Goal: Information Seeking & Learning: Learn about a topic

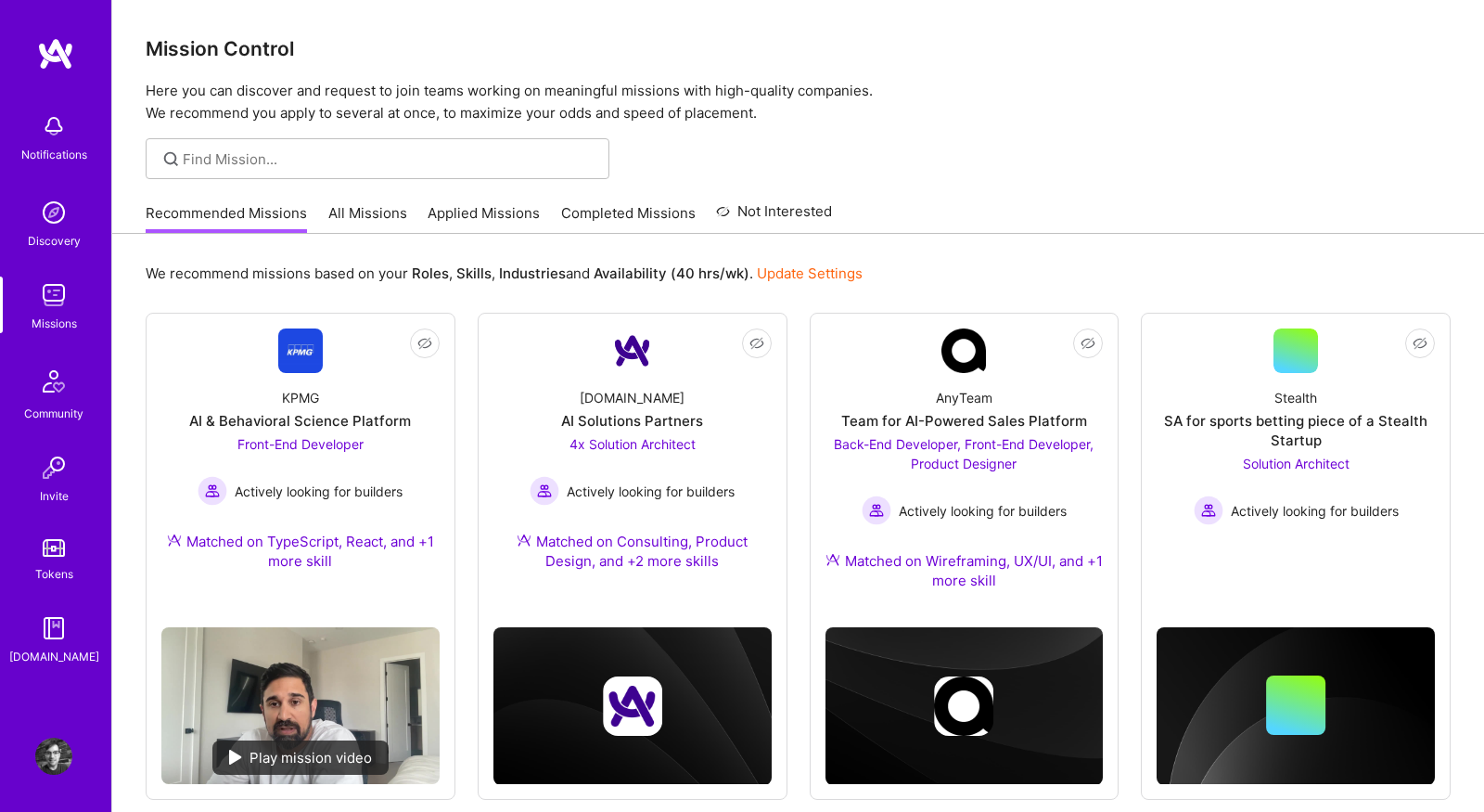
click at [355, 203] on link "All Missions" at bounding box center [368, 218] width 79 height 31
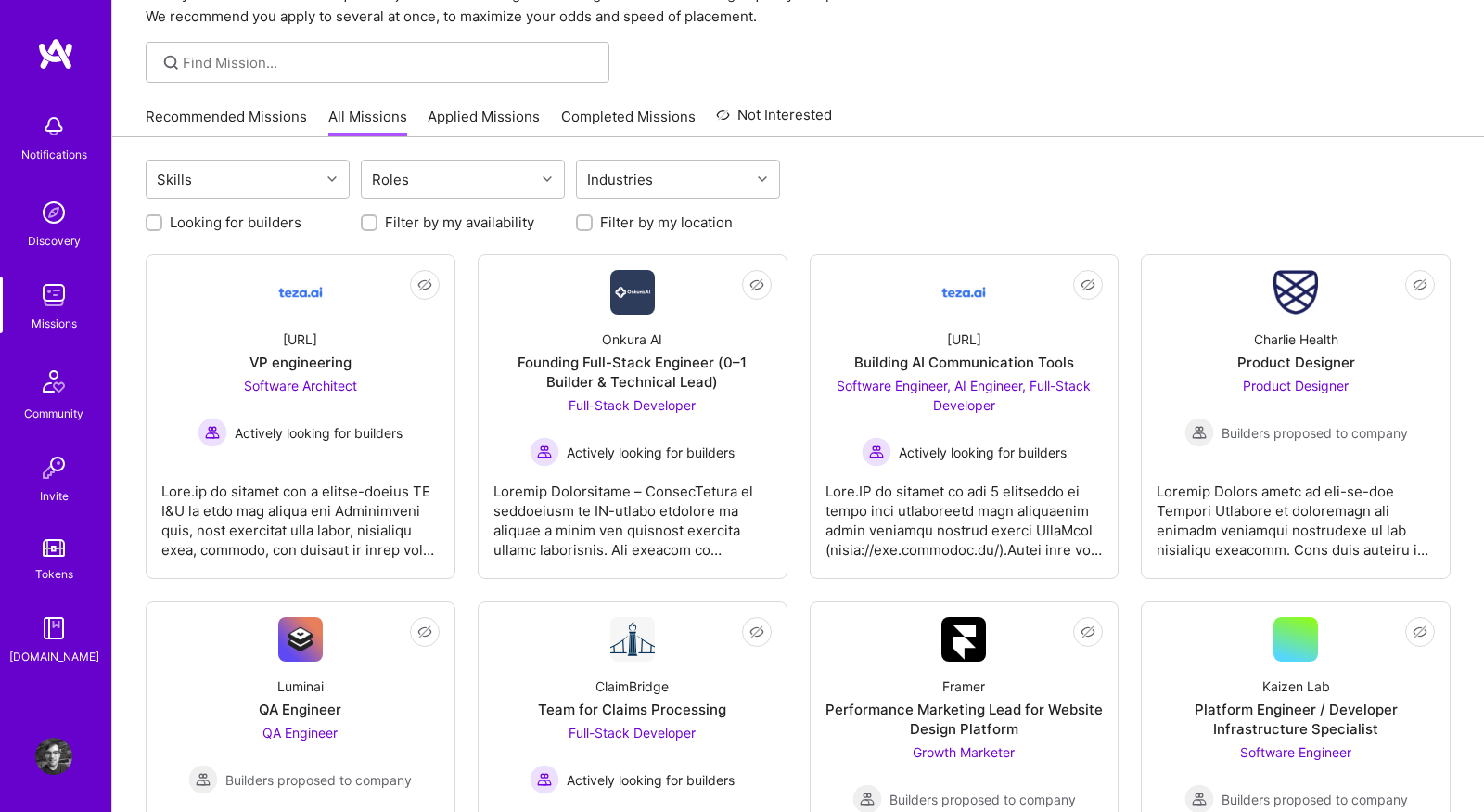
scroll to position [99, 0]
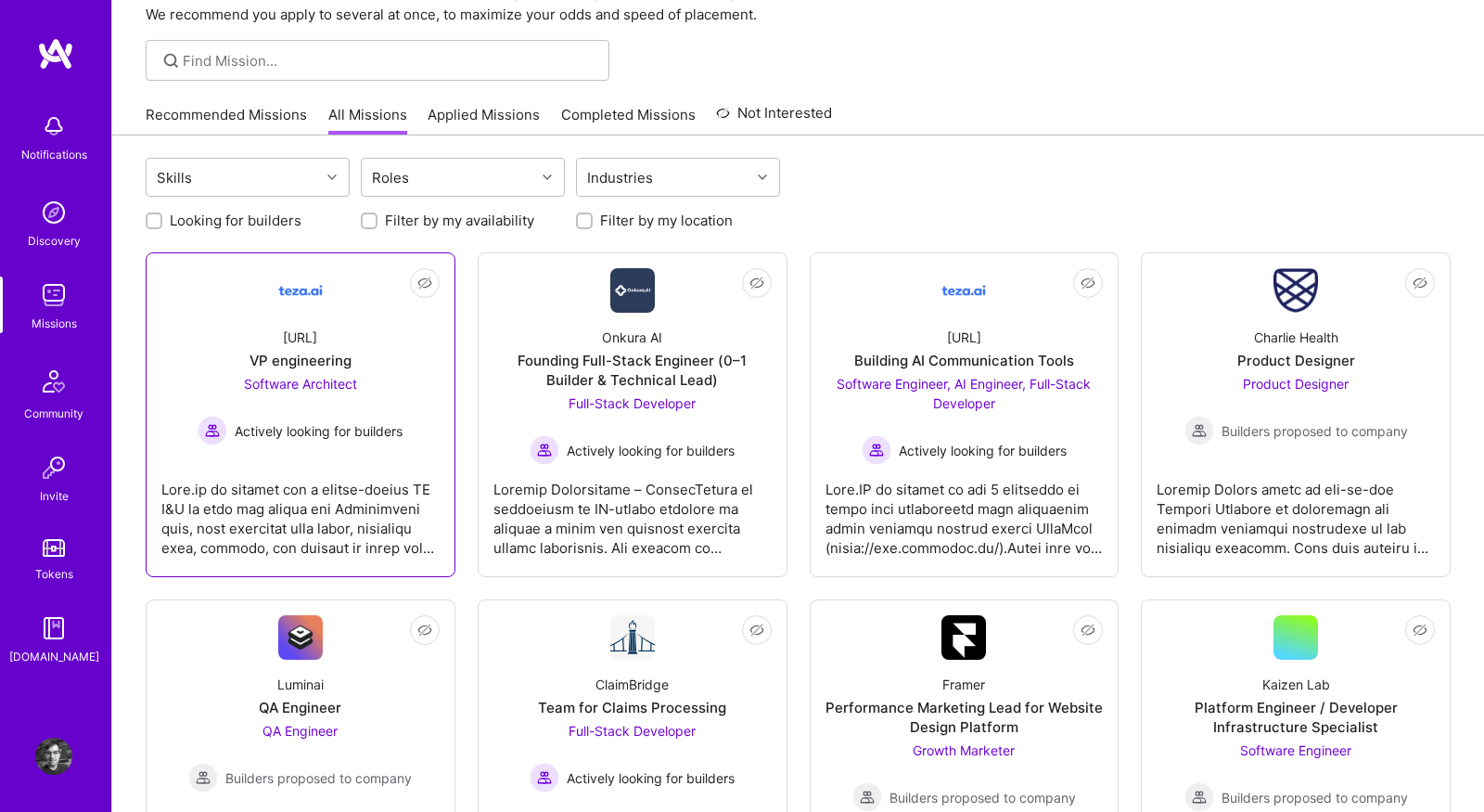
click at [341, 506] on div at bounding box center [301, 511] width 278 height 93
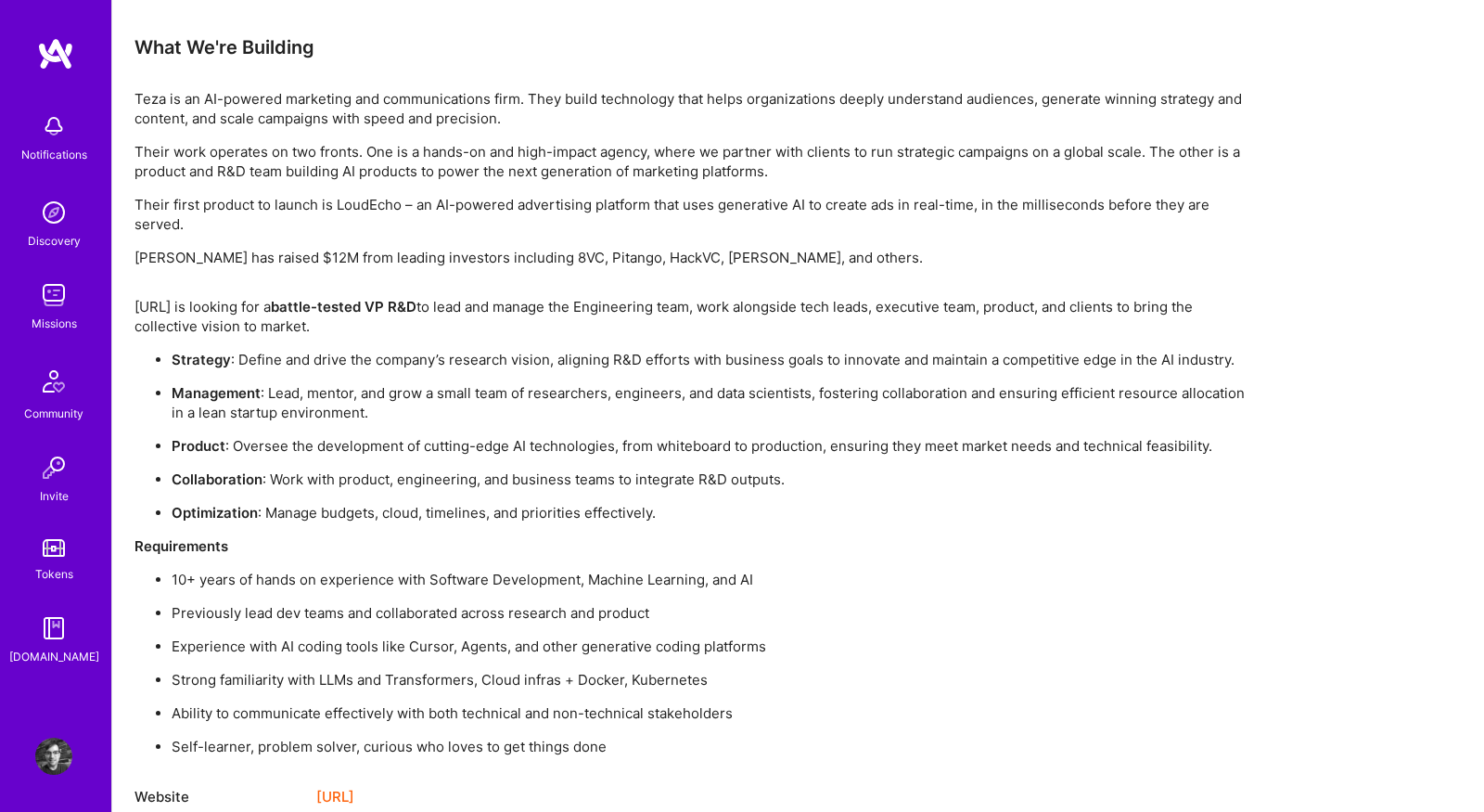
scroll to position [1296, 0]
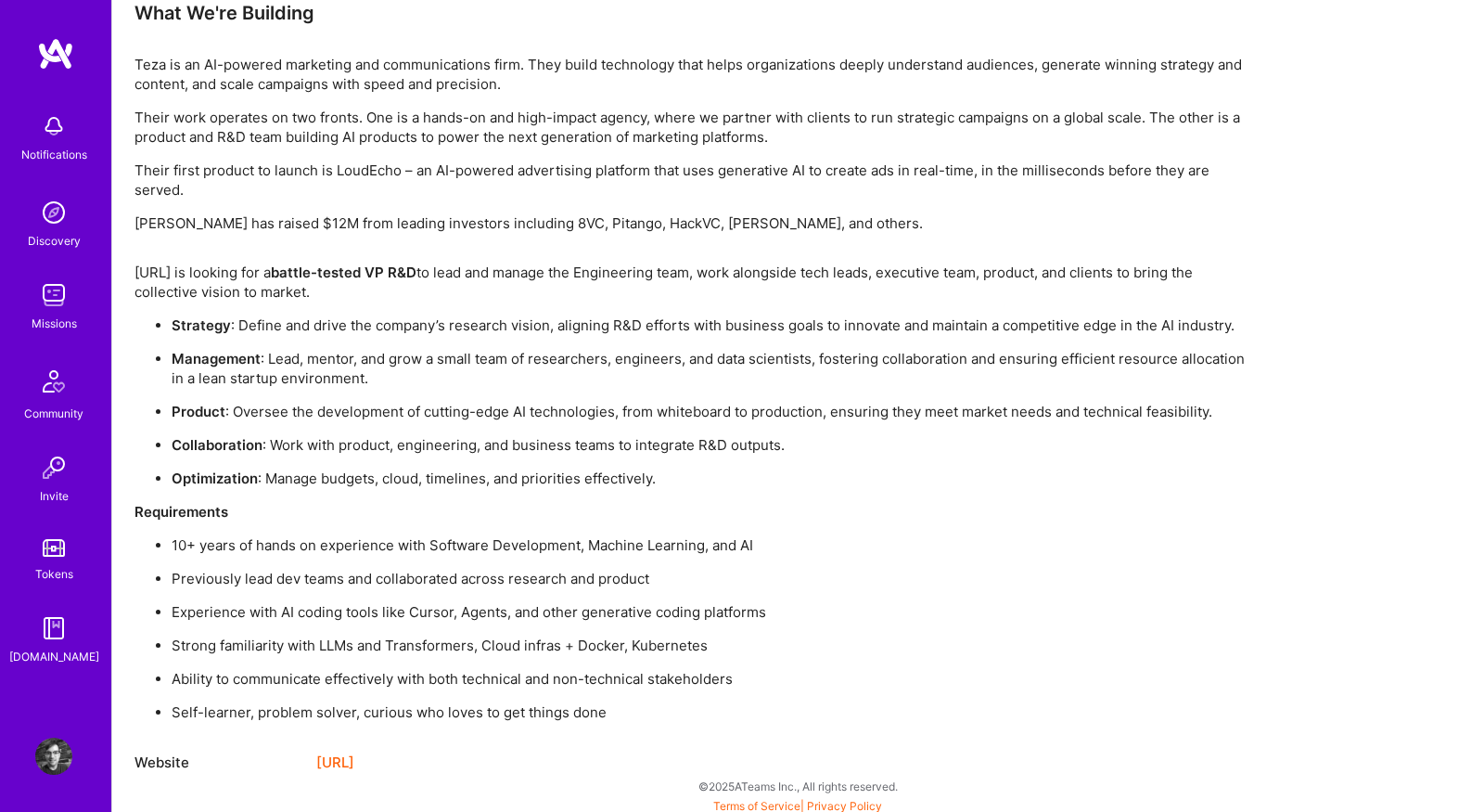
click at [355, 759] on link "https://teza.ai/" at bounding box center [335, 762] width 38 height 23
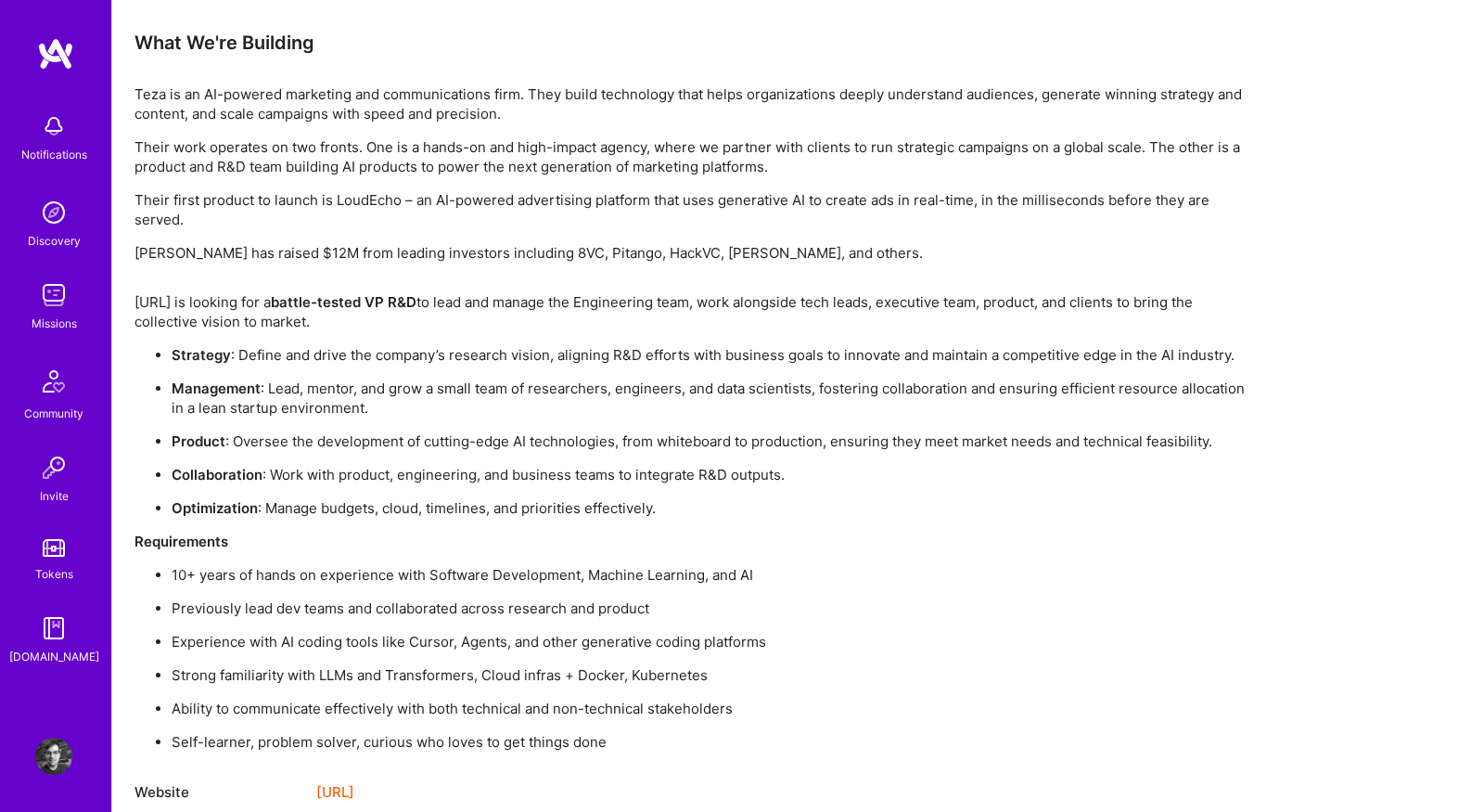
scroll to position [1299, 0]
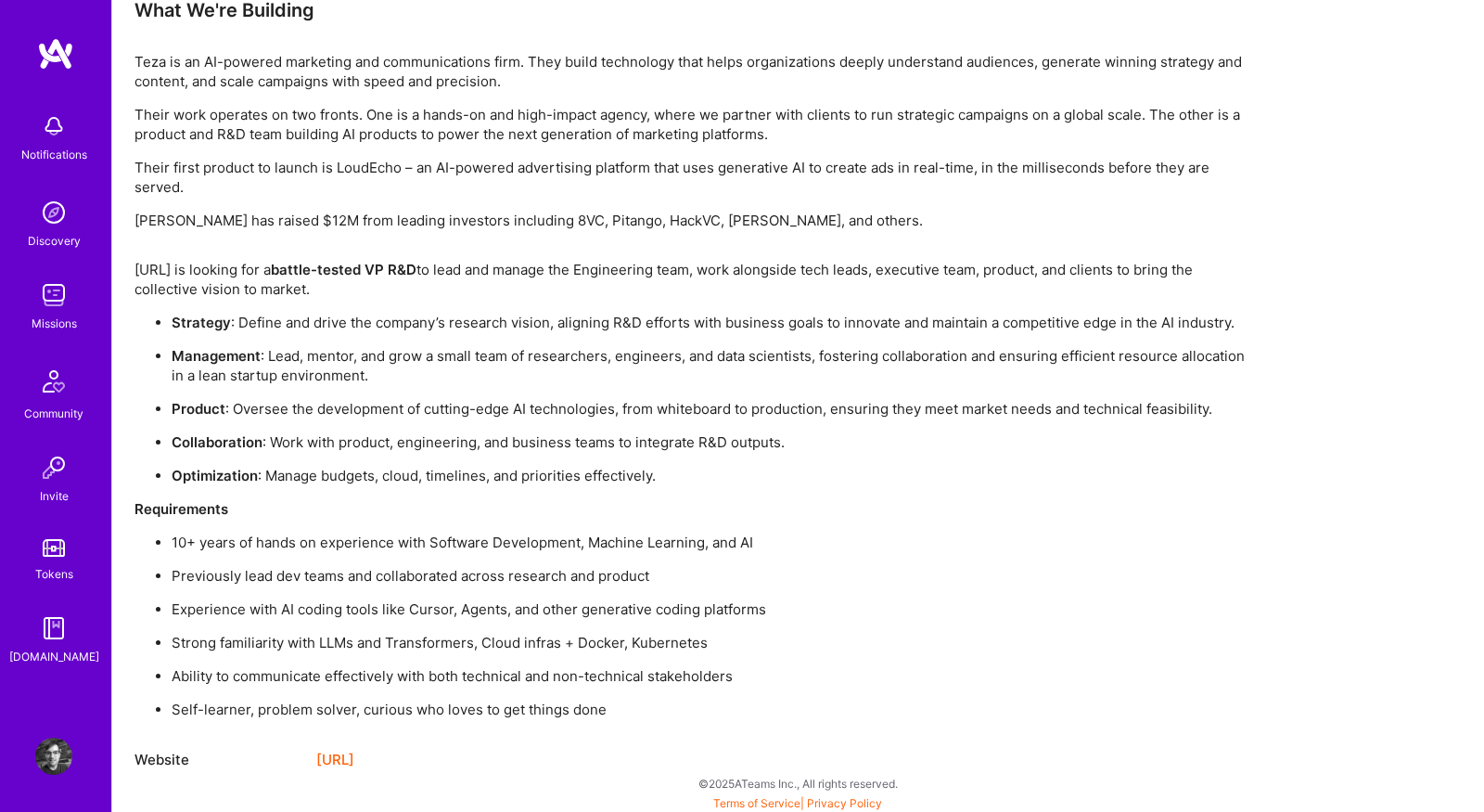
click at [58, 294] on img at bounding box center [54, 296] width 37 height 37
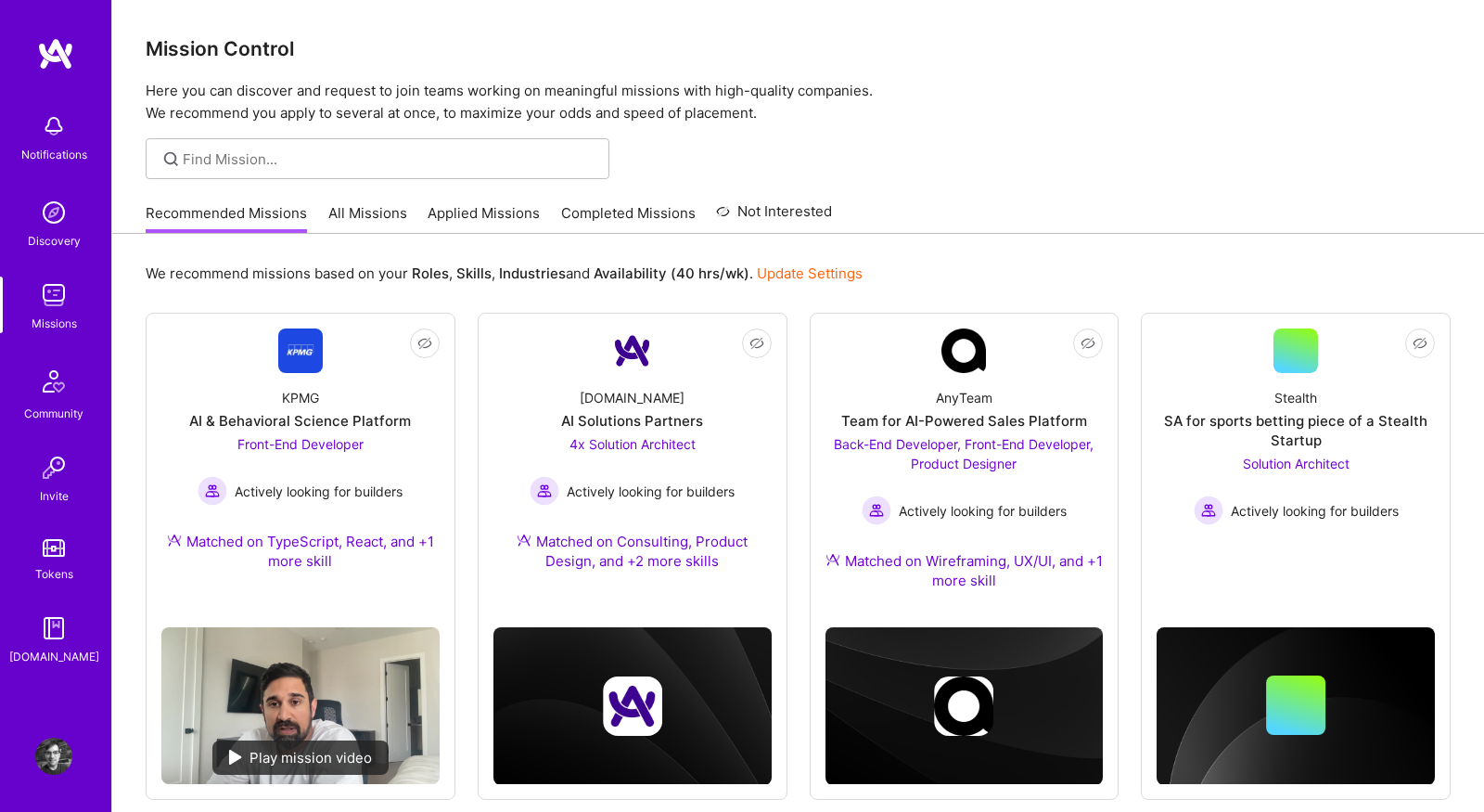
click at [374, 215] on link "All Missions" at bounding box center [368, 218] width 79 height 31
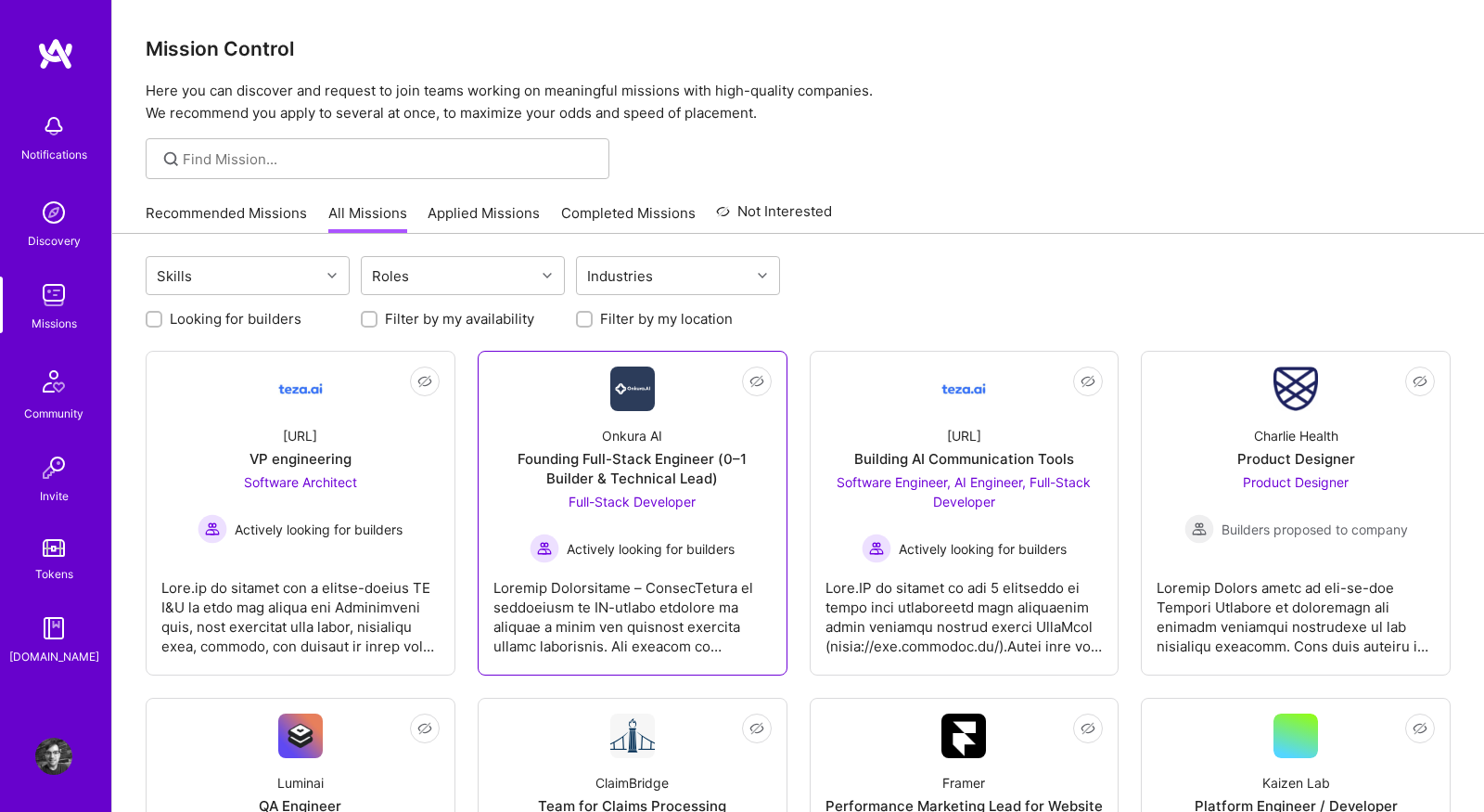
click at [518, 394] on link "Not Interested Onkura AI Founding Full-Stack Engineer (0–1 Builder & Technical …" at bounding box center [633, 512] width 278 height 293
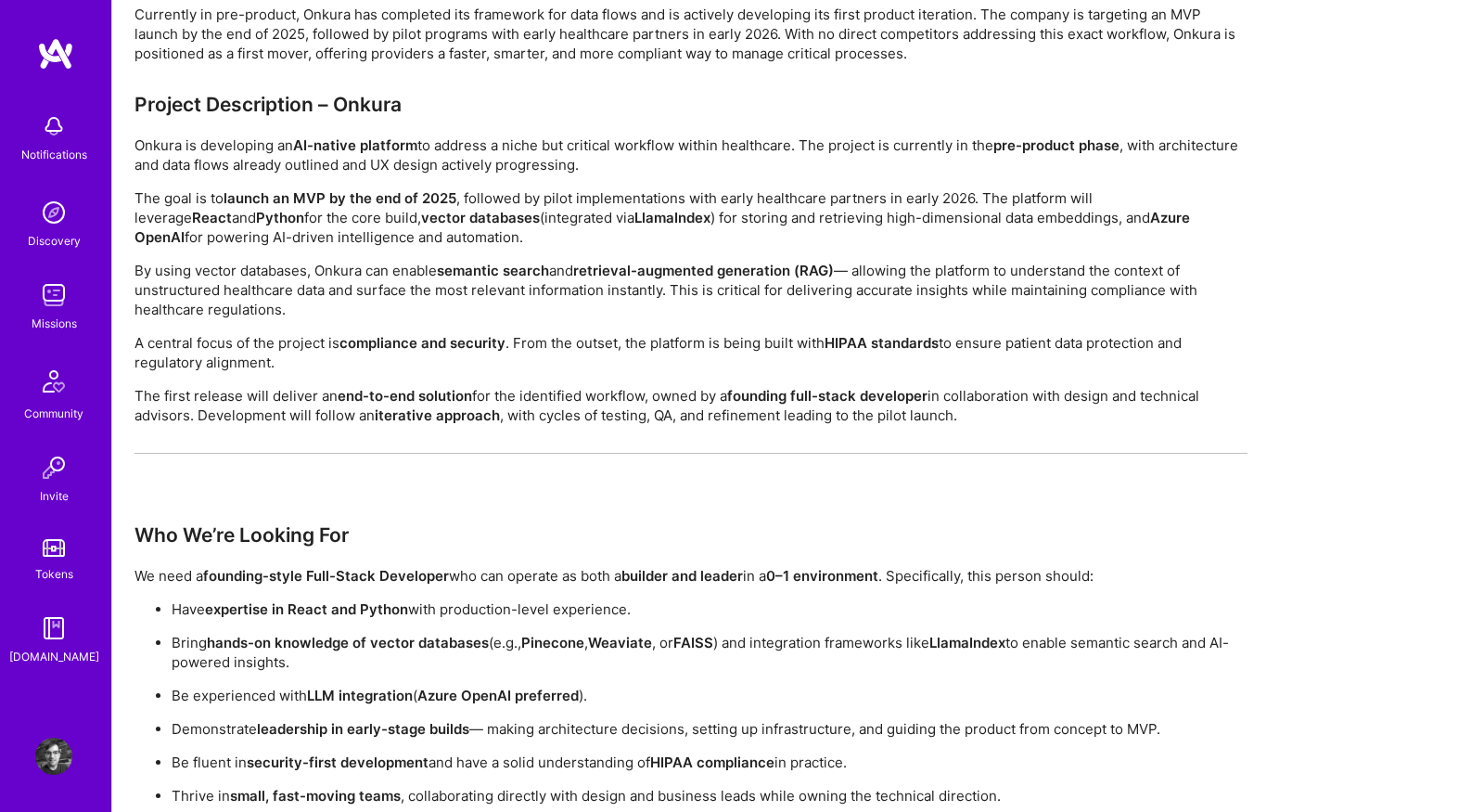
scroll to position [1509, 0]
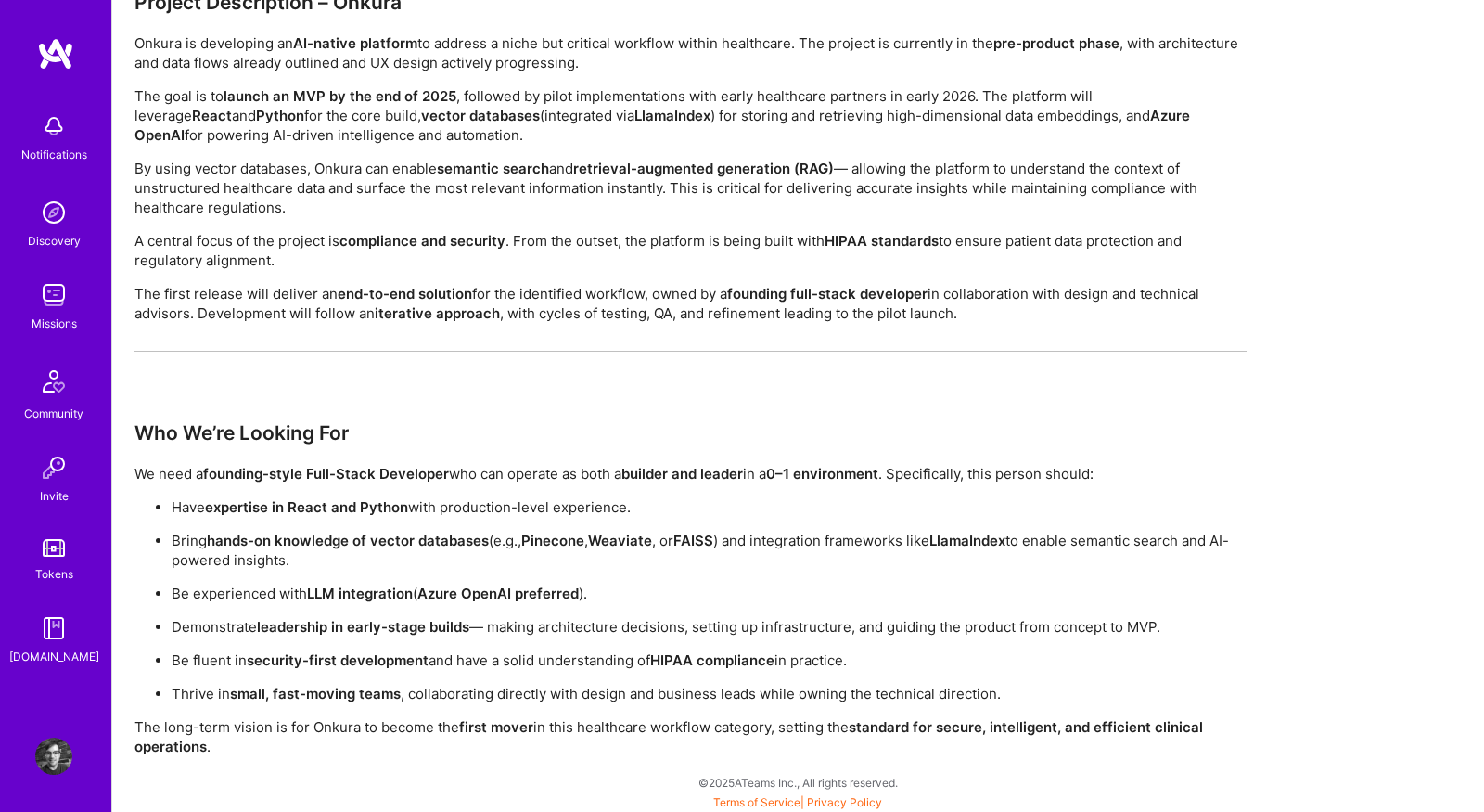
click at [47, 296] on img at bounding box center [54, 296] width 37 height 37
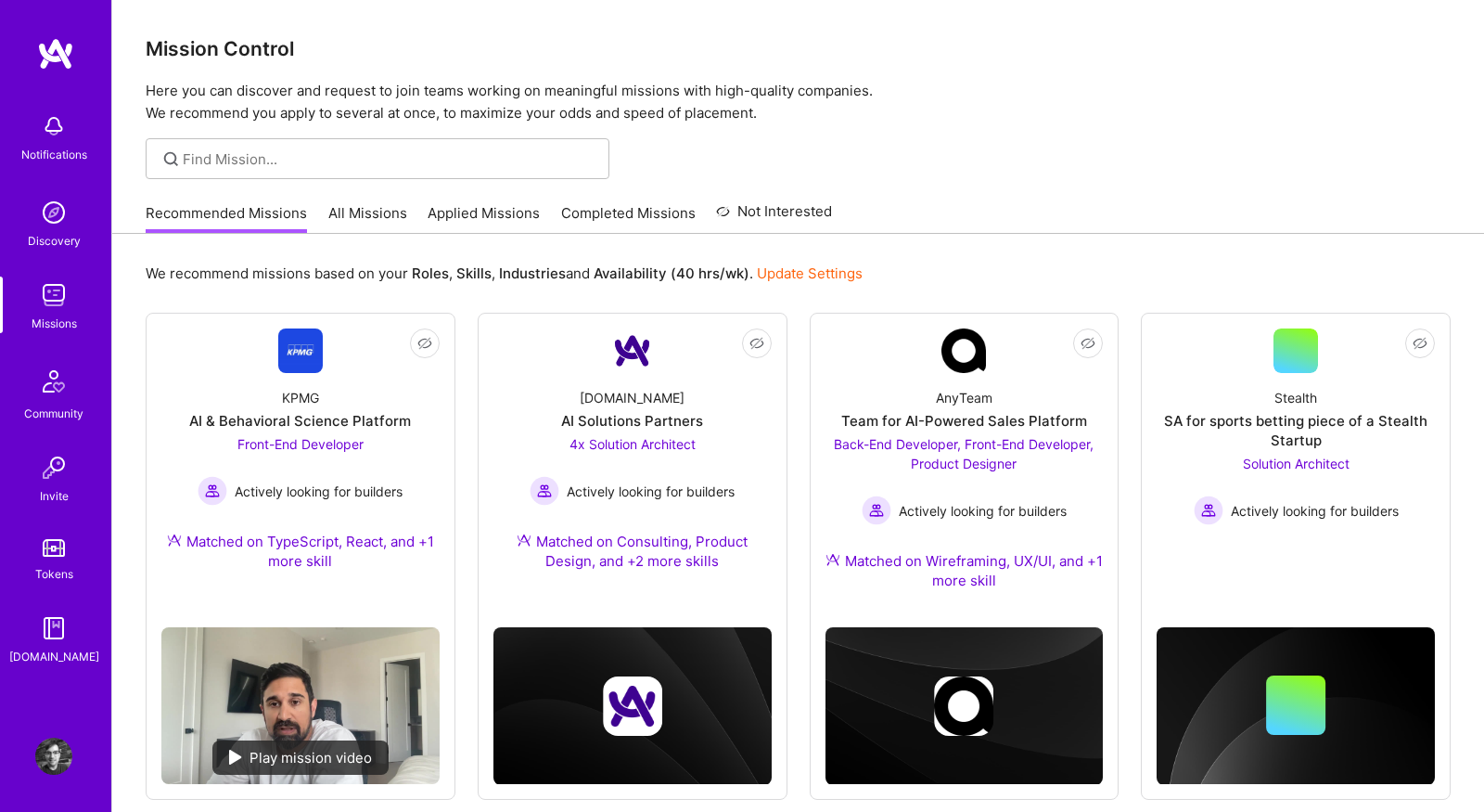
click at [345, 212] on link "All Missions" at bounding box center [368, 218] width 79 height 31
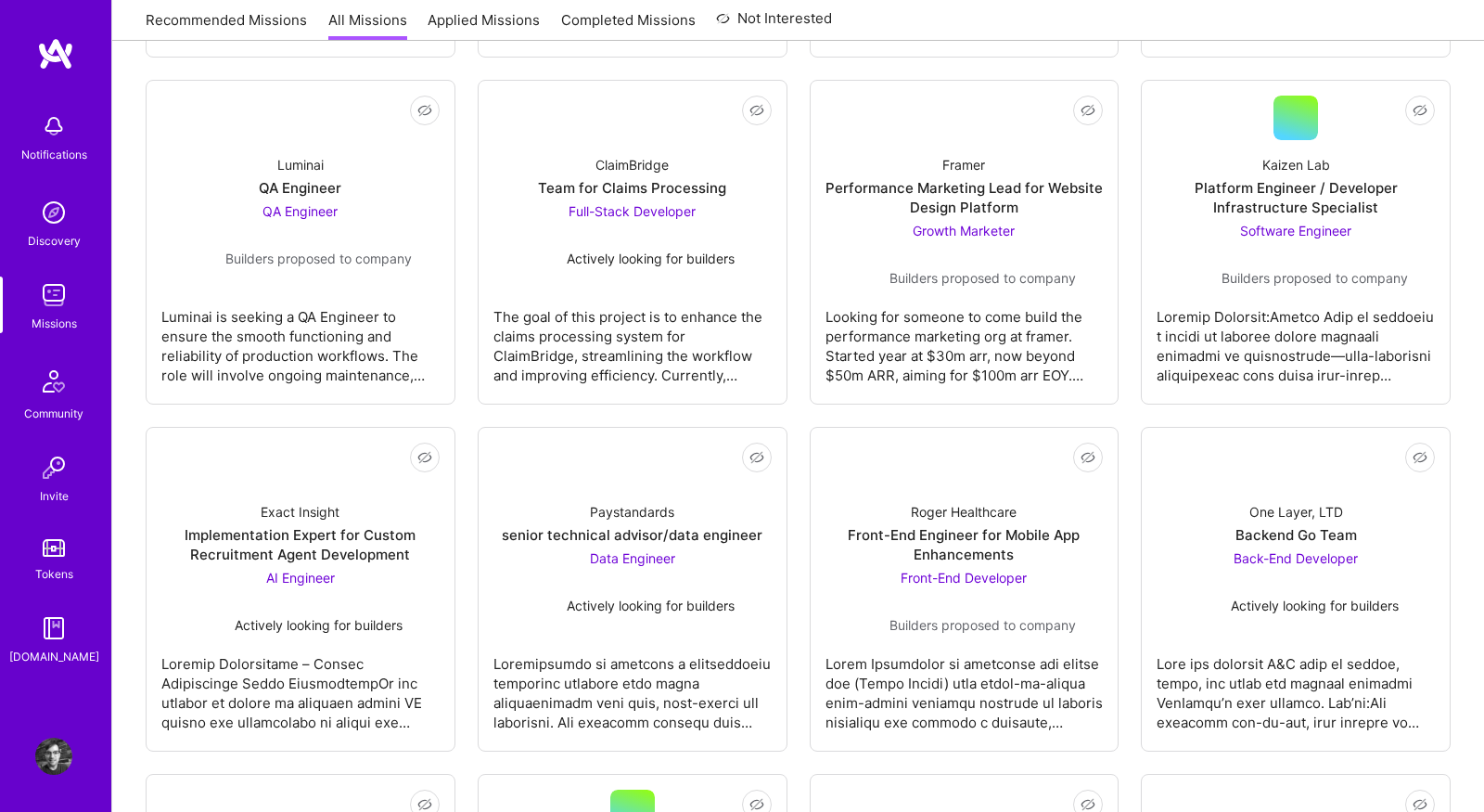
scroll to position [622, 0]
